Goal: Task Accomplishment & Management: Complete application form

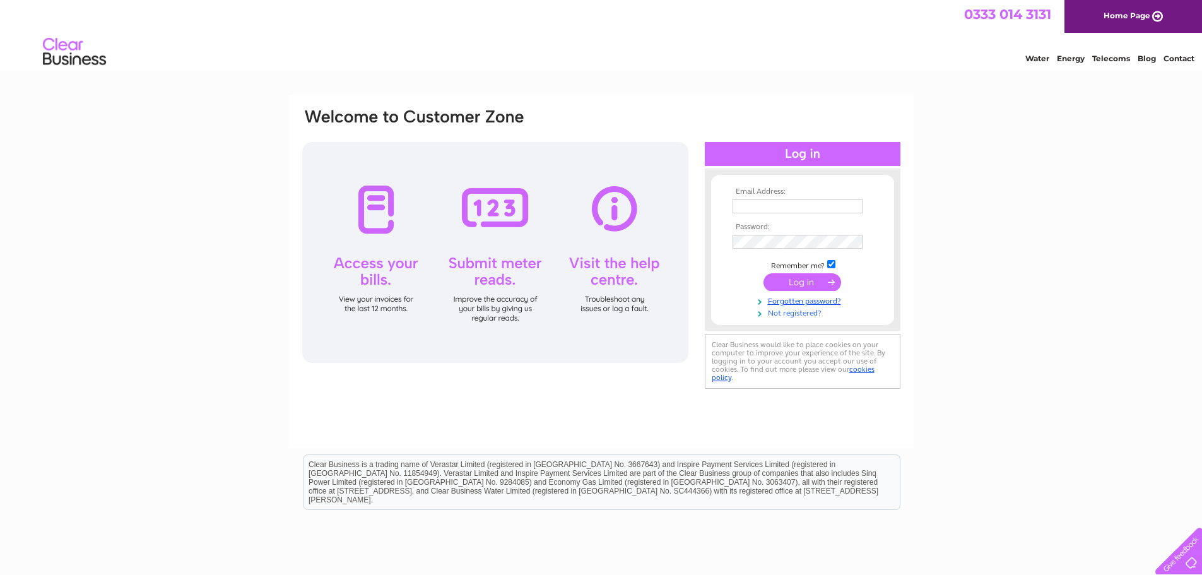
click at [796, 311] on link "Not registered?" at bounding box center [804, 312] width 143 height 12
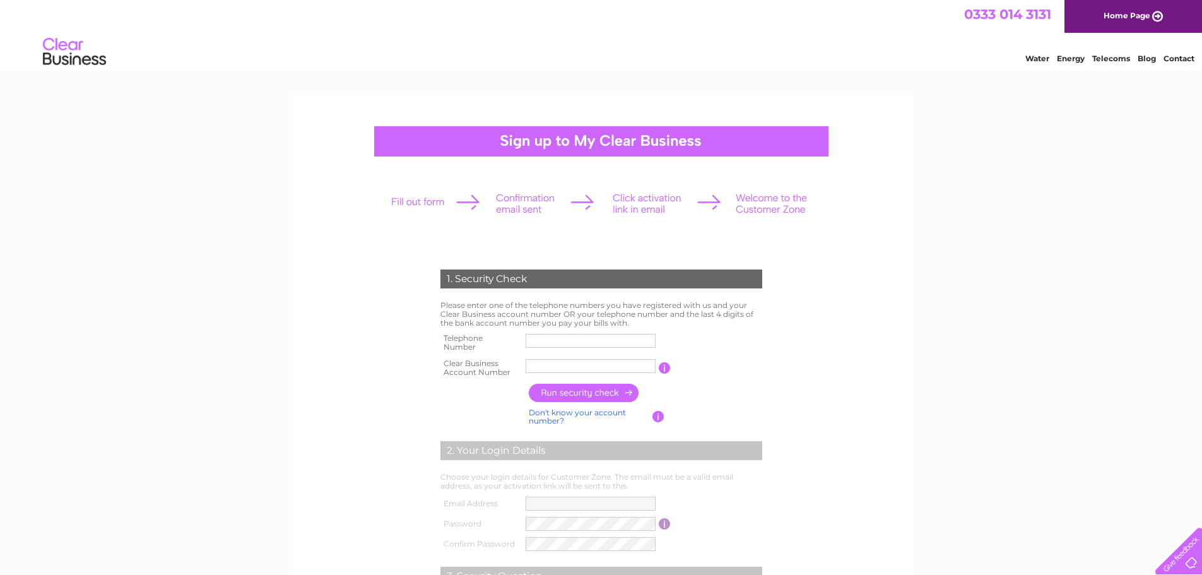
drag, startPoint x: 589, startPoint y: 338, endPoint x: 602, endPoint y: 339, distance: 13.3
click at [589, 338] on input "text" at bounding box center [591, 341] width 130 height 14
click at [865, 156] on center "1. Security Check Please enter one of the telephone numbers you have registered…" at bounding box center [601, 421] width 601 height 591
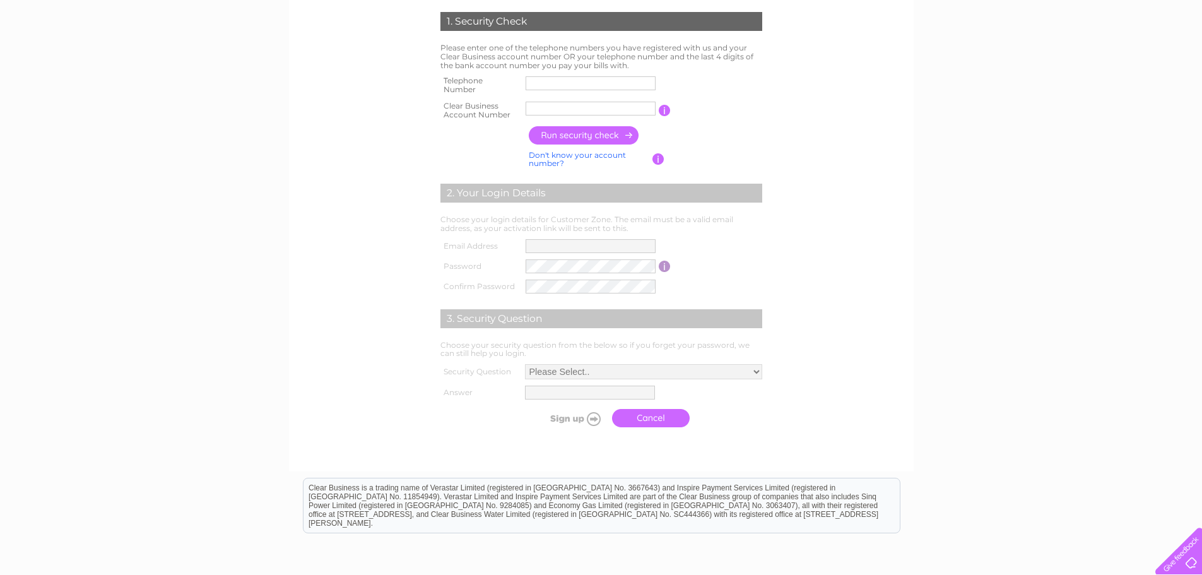
scroll to position [252, 0]
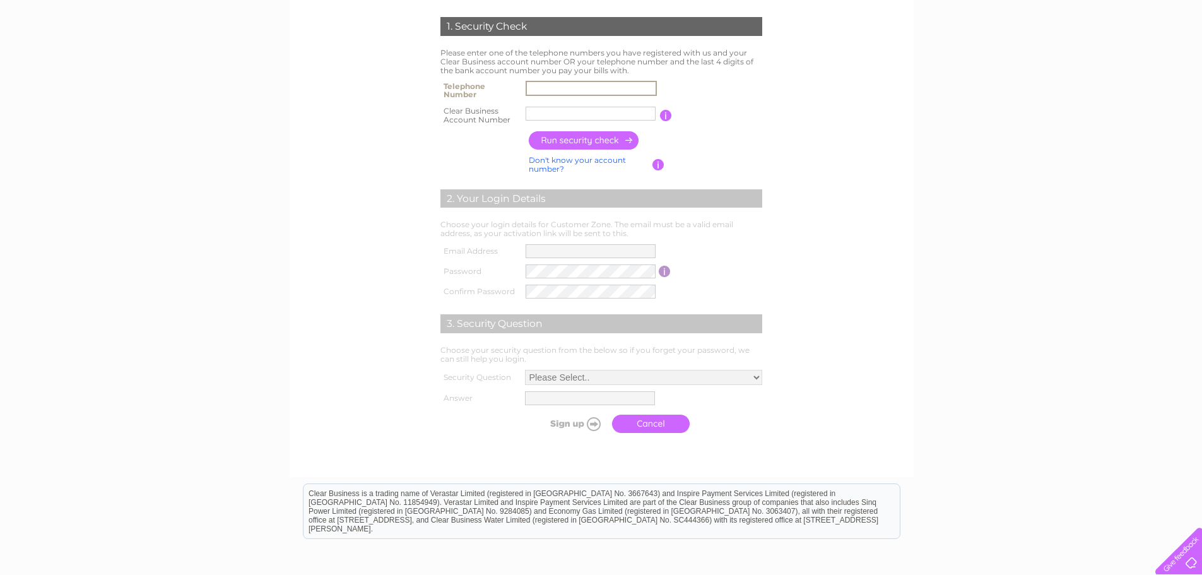
click at [620, 85] on input "text" at bounding box center [591, 88] width 131 height 15
paste input "07405 89665"
type input "07405 89665"
click at [567, 105] on td at bounding box center [590, 115] width 136 height 25
click at [566, 116] on input "text" at bounding box center [591, 114] width 130 height 14
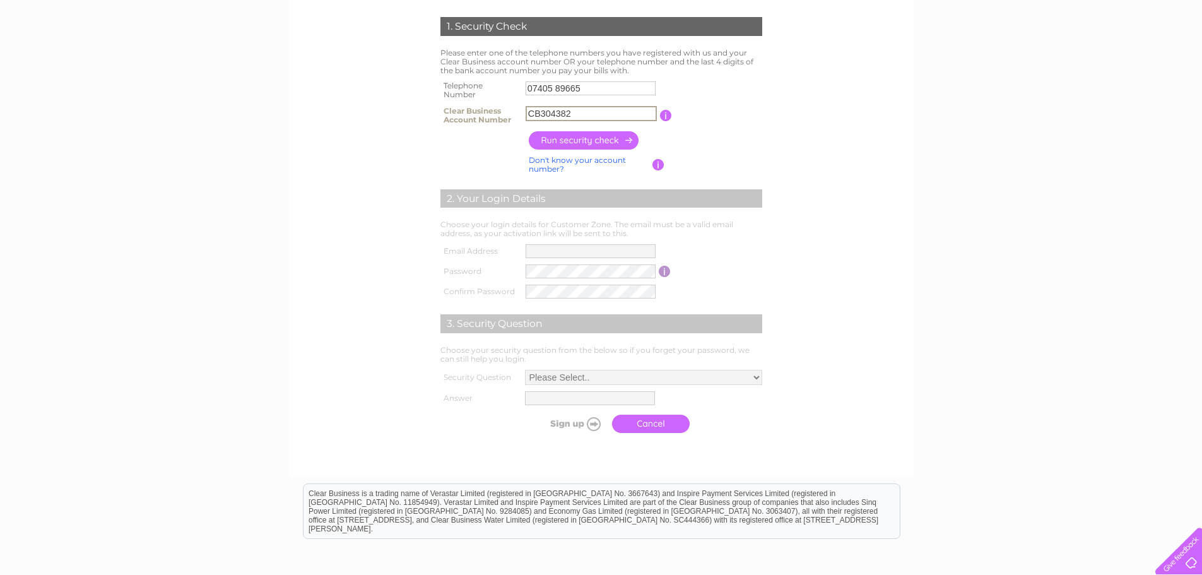
type input "CB304382"
click at [572, 136] on input "button" at bounding box center [584, 140] width 111 height 18
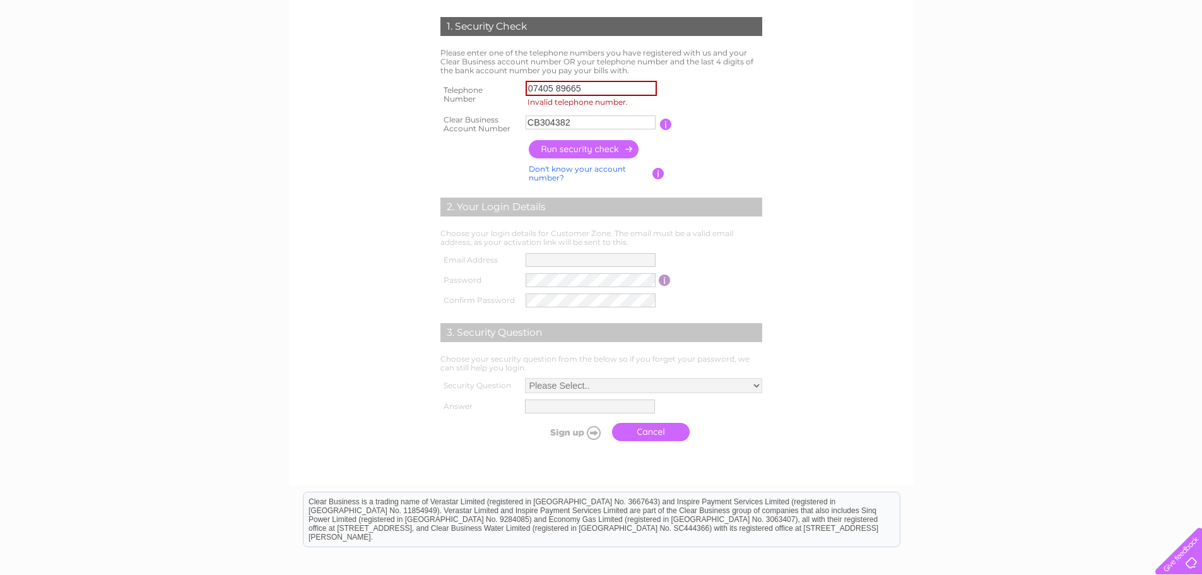
click at [852, 137] on form "1. Security Check Please enter one of the telephone numbers you have registered…" at bounding box center [601, 232] width 601 height 481
click at [558, 85] on input "07405 89665" at bounding box center [591, 88] width 131 height 15
click at [605, 155] on input "button" at bounding box center [584, 149] width 111 height 18
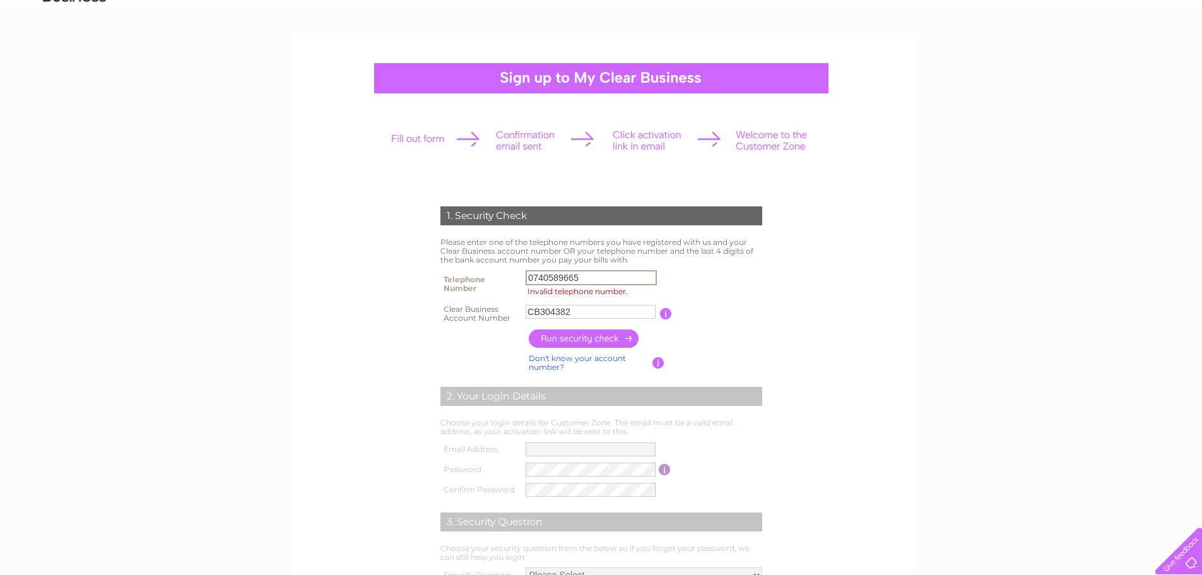
drag, startPoint x: 594, startPoint y: 274, endPoint x: 531, endPoint y: 261, distance: 64.5
click at [519, 264] on div "1. Security Check Please enter one of the telephone numbers you have registered…" at bounding box center [601, 415] width 380 height 443
paste input "1609 77239"
click at [580, 333] on input "button" at bounding box center [584, 338] width 111 height 18
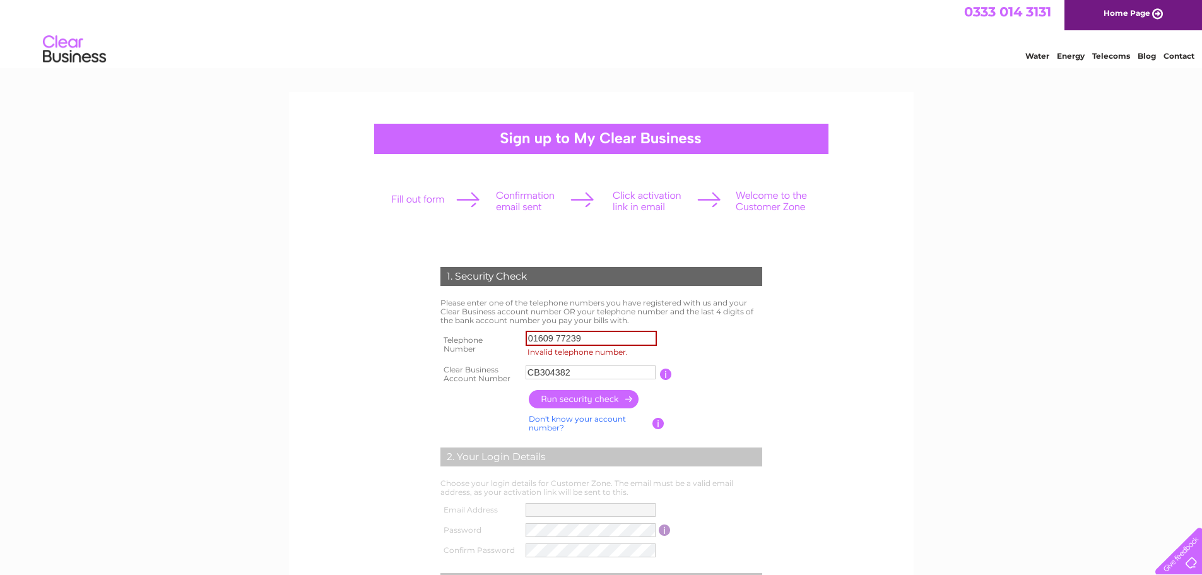
scroll to position [0, 0]
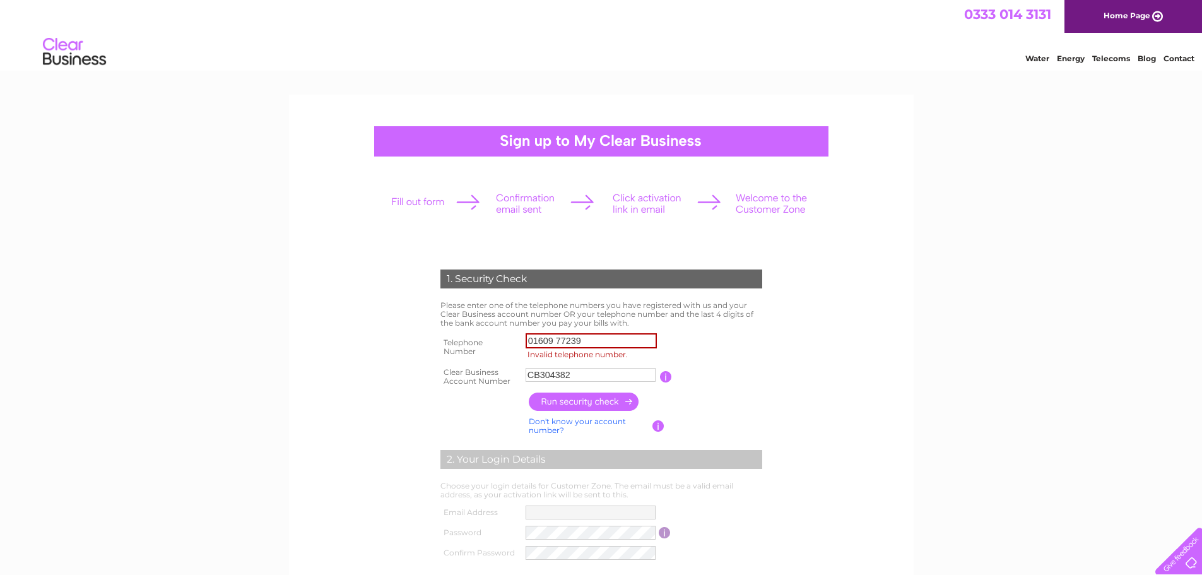
click at [612, 403] on input "button" at bounding box center [584, 401] width 111 height 18
click at [603, 338] on input "01609 77239" at bounding box center [591, 340] width 131 height 15
click at [558, 339] on input "01609 77239" at bounding box center [591, 340] width 131 height 15
type input "0160977239"
click at [581, 401] on input "button" at bounding box center [584, 401] width 111 height 18
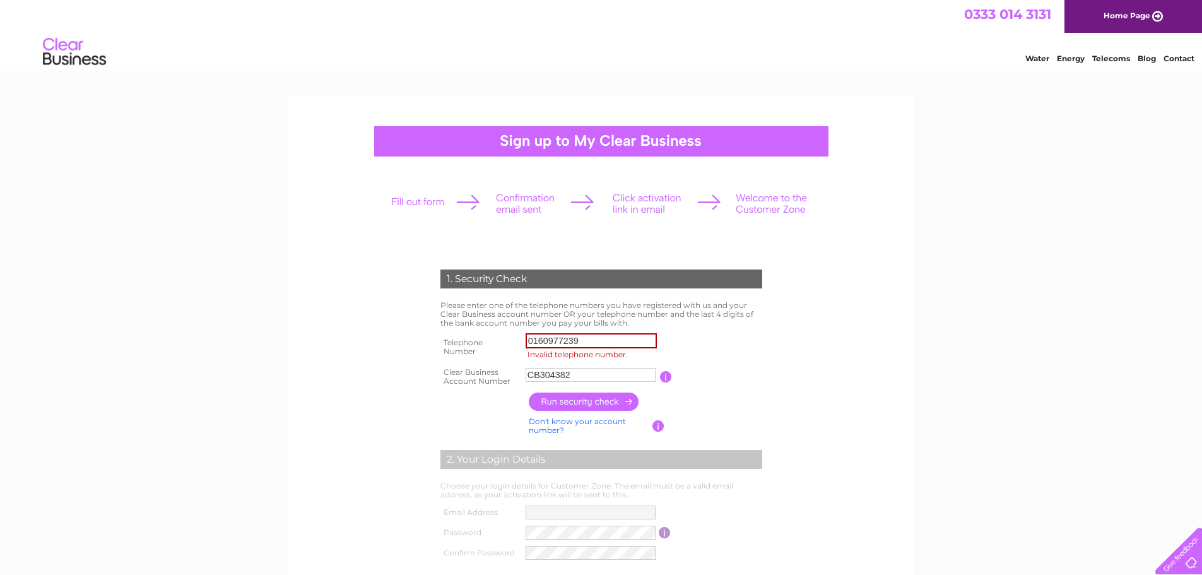
click at [565, 346] on input "0160977239" at bounding box center [591, 340] width 131 height 15
drag, startPoint x: 601, startPoint y: 367, endPoint x: 609, endPoint y: 369, distance: 8.3
click at [604, 367] on input "CB304382" at bounding box center [591, 374] width 131 height 15
click at [668, 377] on input "button" at bounding box center [666, 376] width 12 height 11
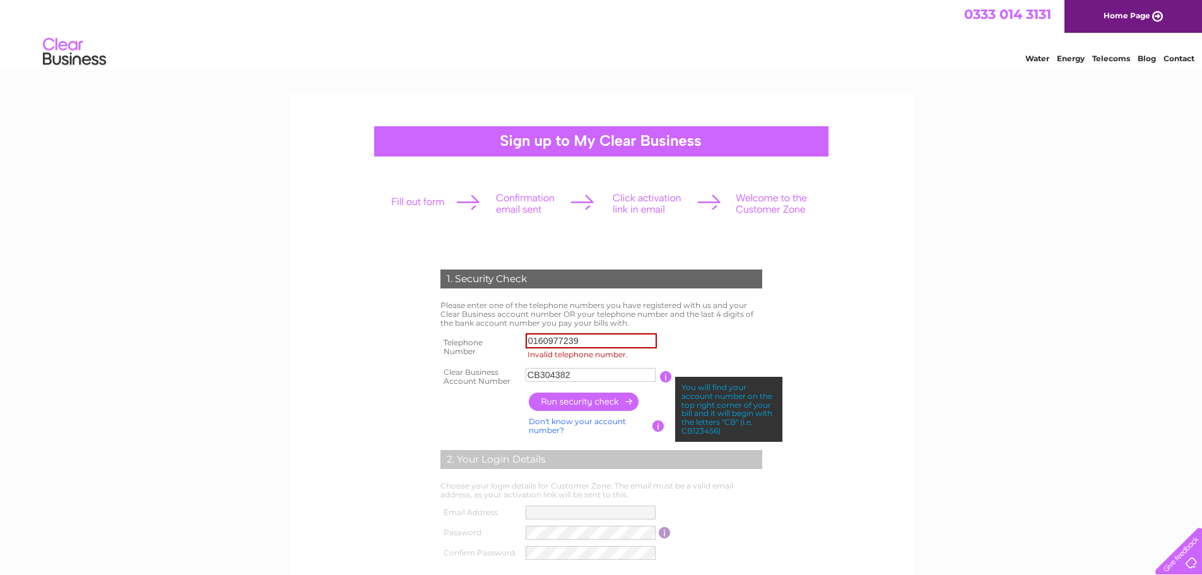
click at [668, 377] on input "button" at bounding box center [666, 376] width 12 height 11
click at [631, 371] on input "CB304382" at bounding box center [591, 375] width 130 height 14
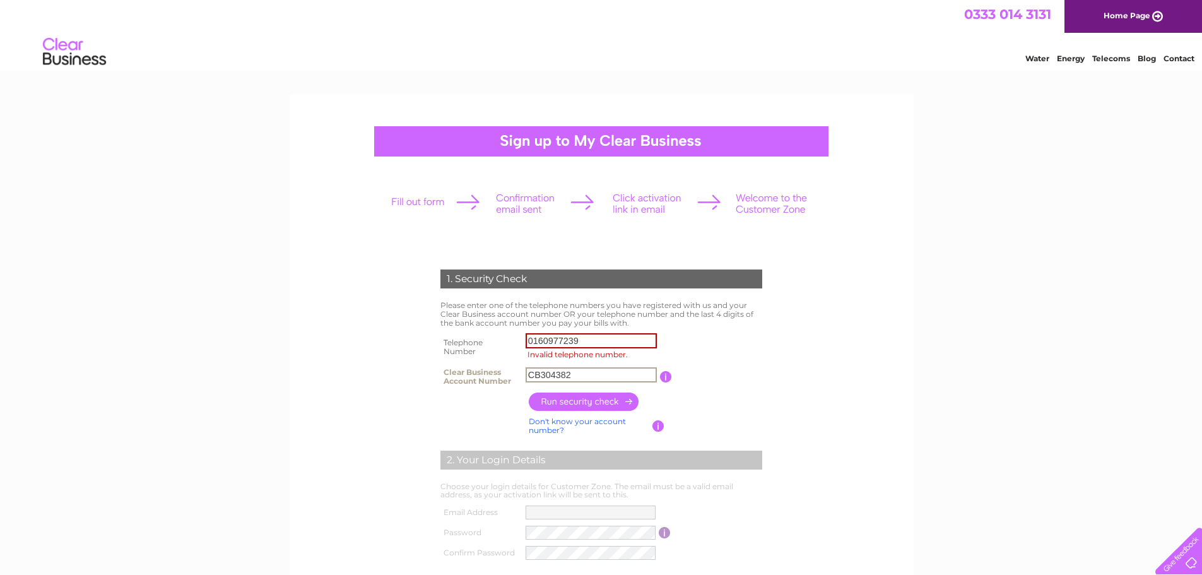
click at [613, 400] on input "button" at bounding box center [584, 401] width 111 height 18
click at [580, 419] on link "Don't know your account number?" at bounding box center [577, 425] width 97 height 18
click at [598, 420] on link "Don't know your bank account number?" at bounding box center [588, 425] width 118 height 18
click at [845, 406] on form "1. Security Check Please enter one of the telephone numbers you have registered…" at bounding box center [601, 484] width 601 height 481
drag, startPoint x: 634, startPoint y: 339, endPoint x: 495, endPoint y: 339, distance: 138.2
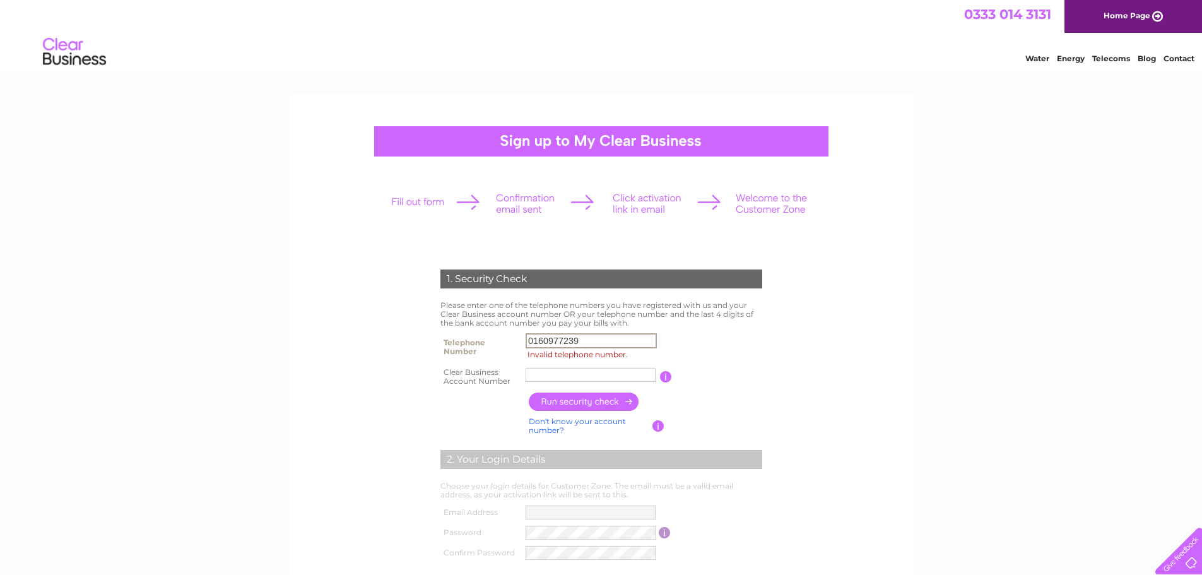
click at [495, 339] on tr "Telephone Number 0160977239 Invalid telephone number." at bounding box center [601, 347] width 328 height 34
click at [579, 422] on link "Don't know your account number?" at bounding box center [577, 425] width 97 height 18
click at [579, 422] on link "Don't know your bank account number?" at bounding box center [588, 425] width 118 height 18
drag, startPoint x: 550, startPoint y: 339, endPoint x: 558, endPoint y: 338, distance: 8.4
click at [552, 339] on input "0160977239" at bounding box center [591, 340] width 131 height 15
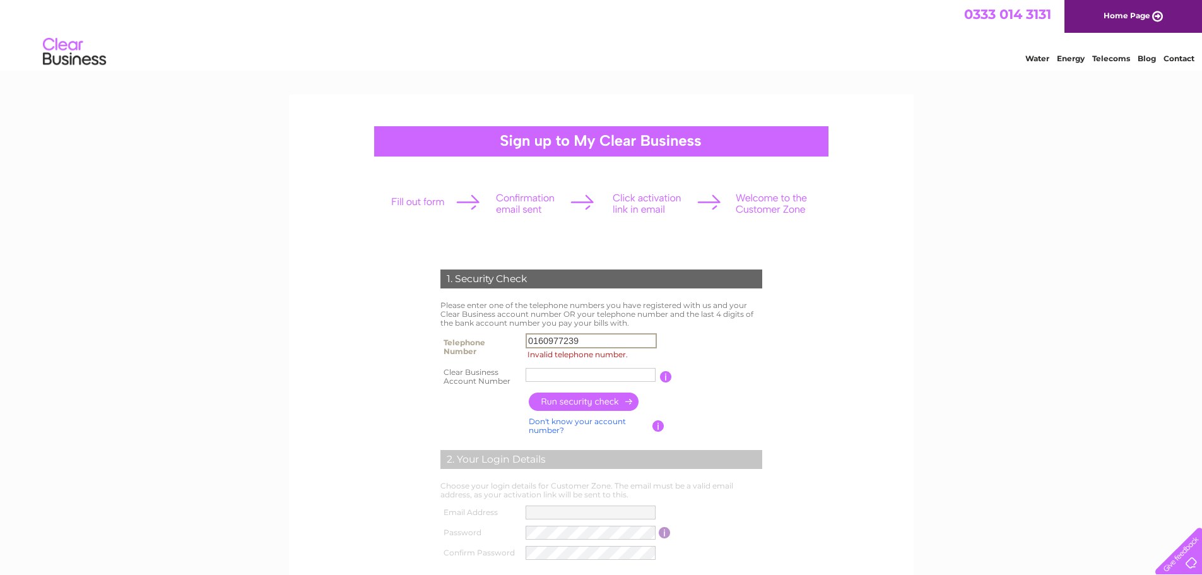
click at [553, 340] on input "0160977239" at bounding box center [591, 340] width 131 height 15
click at [556, 336] on input "0160977239" at bounding box center [591, 340] width 131 height 15
drag, startPoint x: 590, startPoint y: 345, endPoint x: 435, endPoint y: 347, distance: 155.2
click at [435, 347] on div "1. Security Check Please enter one of the telephone numbers you have registered…" at bounding box center [601, 478] width 380 height 443
paste input "text"
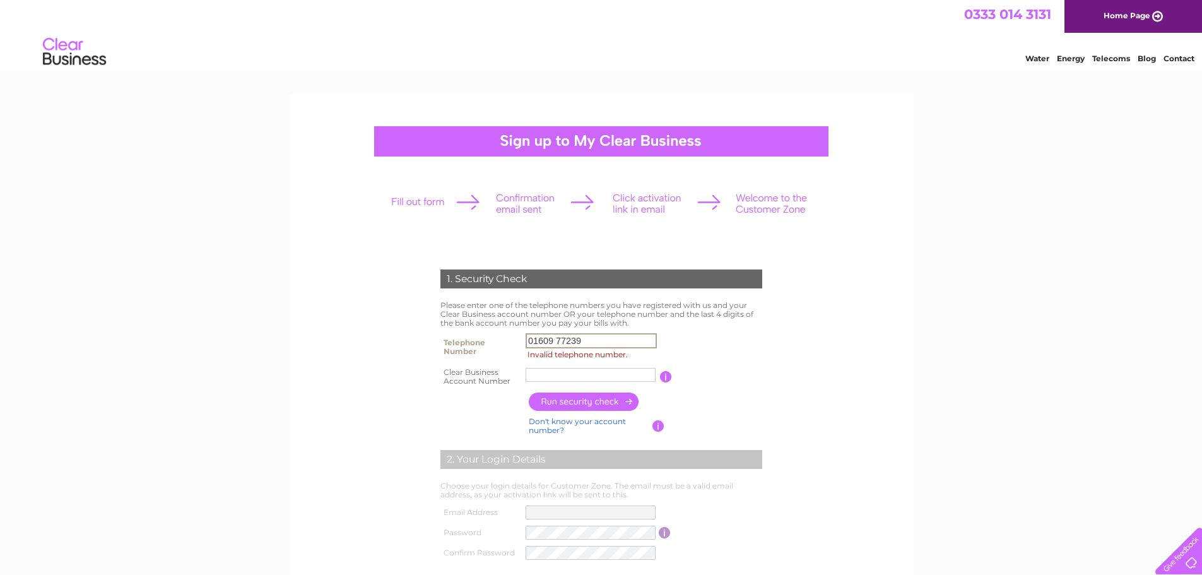
type input "01609 77239"
click at [577, 374] on input "text" at bounding box center [591, 374] width 131 height 15
type input "CB304382"
click at [1182, 61] on link "Contact" at bounding box center [1179, 58] width 31 height 9
